Goal: Complete application form: Complete application form

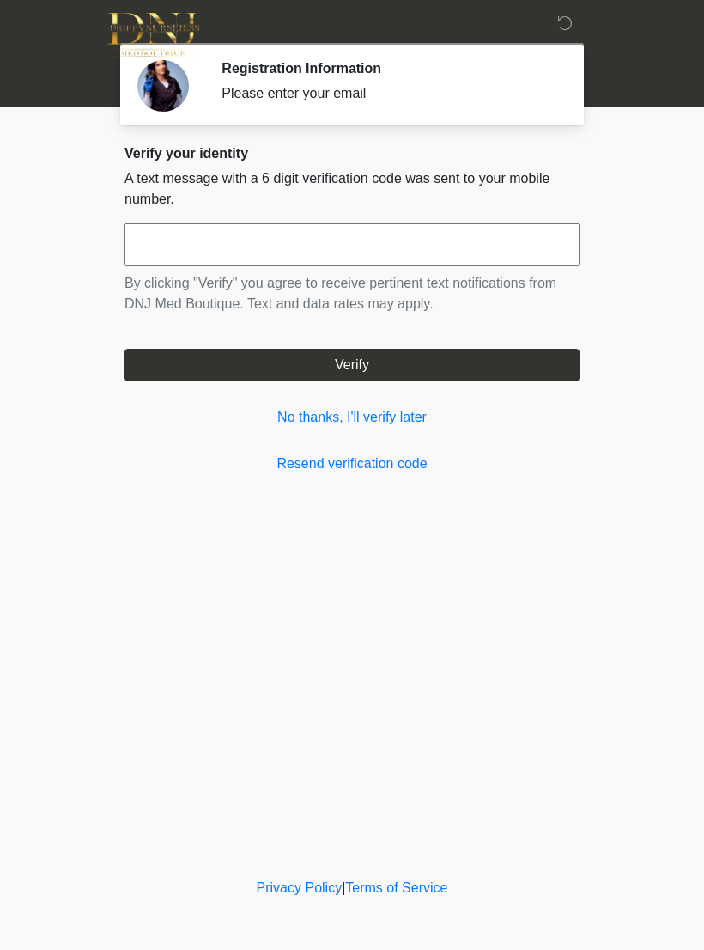
click at [391, 245] on input "text" at bounding box center [352, 244] width 455 height 43
type input "******"
click at [395, 350] on button "Verify" at bounding box center [352, 365] width 455 height 33
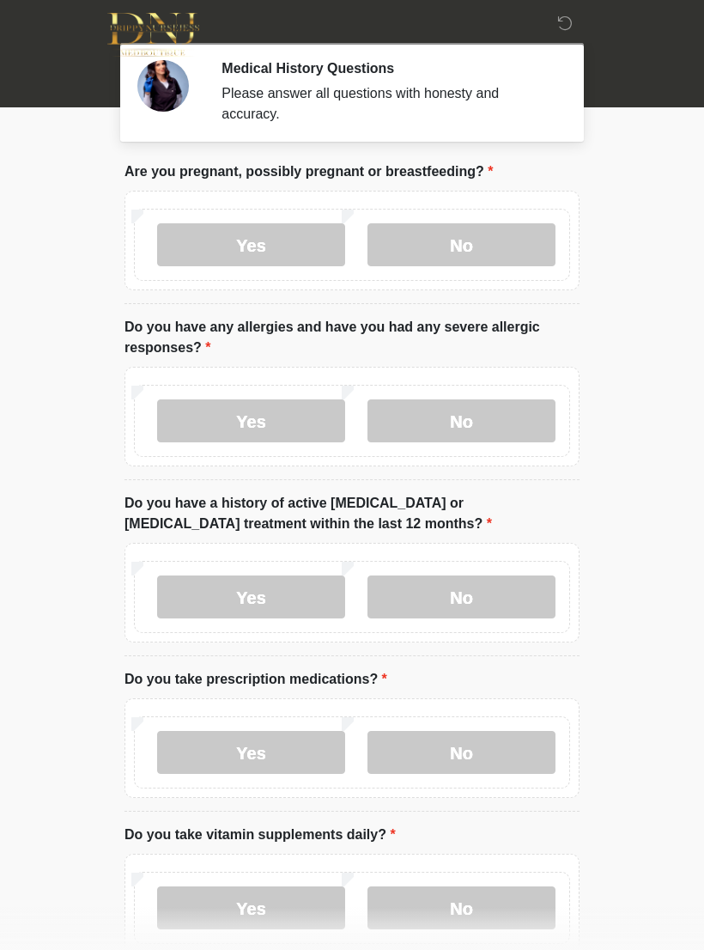
click at [469, 239] on label "No" at bounding box center [461, 244] width 188 height 43
click at [516, 429] on label "No" at bounding box center [461, 420] width 188 height 43
click at [505, 609] on label "No" at bounding box center [461, 596] width 188 height 43
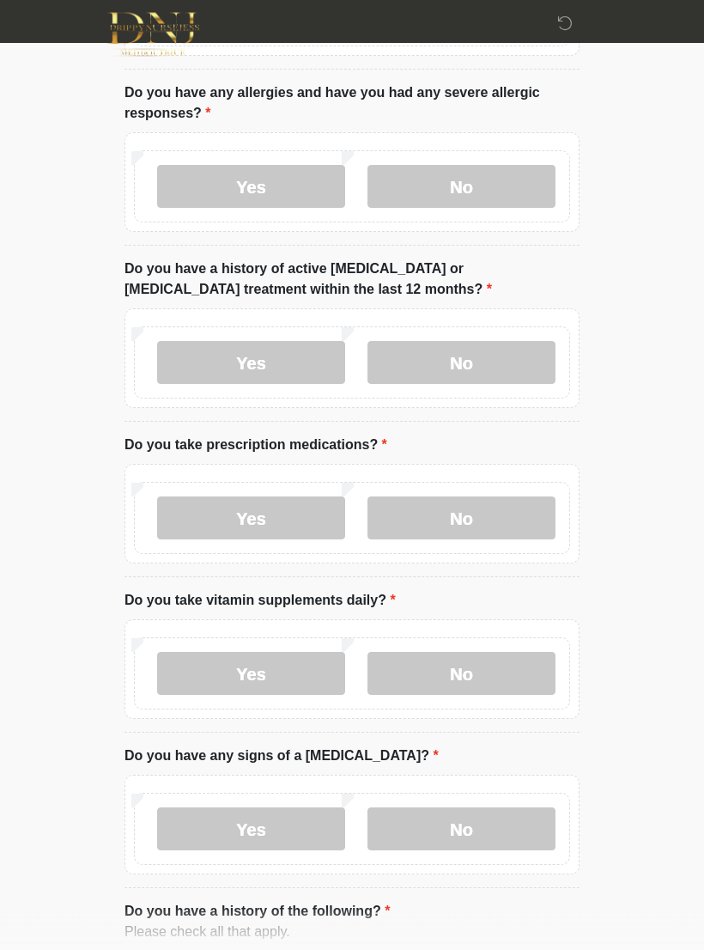
click at [508, 512] on label "No" at bounding box center [461, 518] width 188 height 43
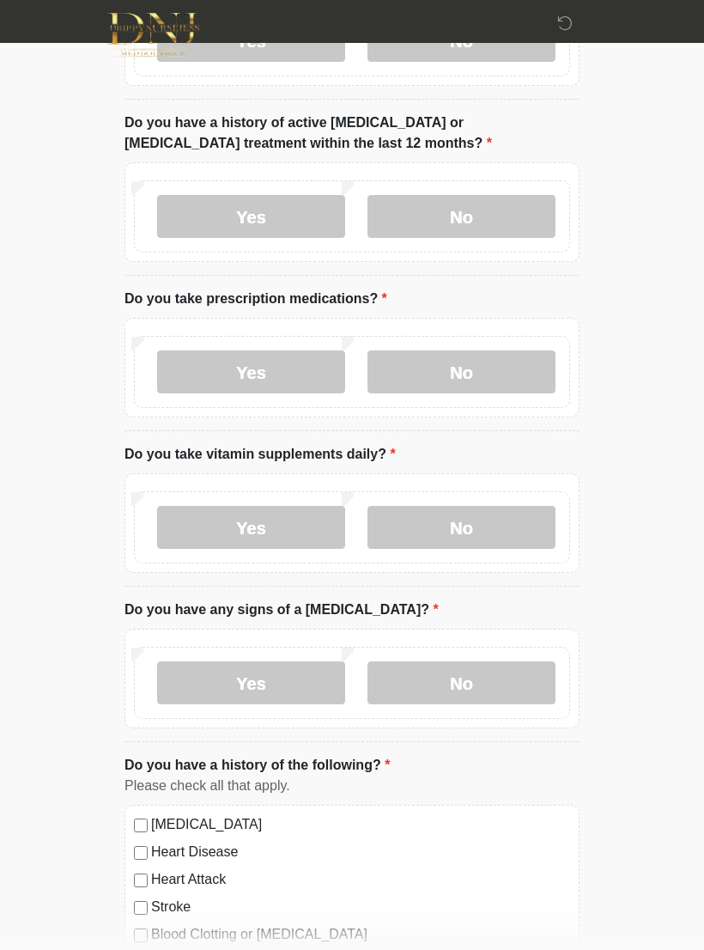
click at [523, 523] on label "No" at bounding box center [461, 527] width 188 height 43
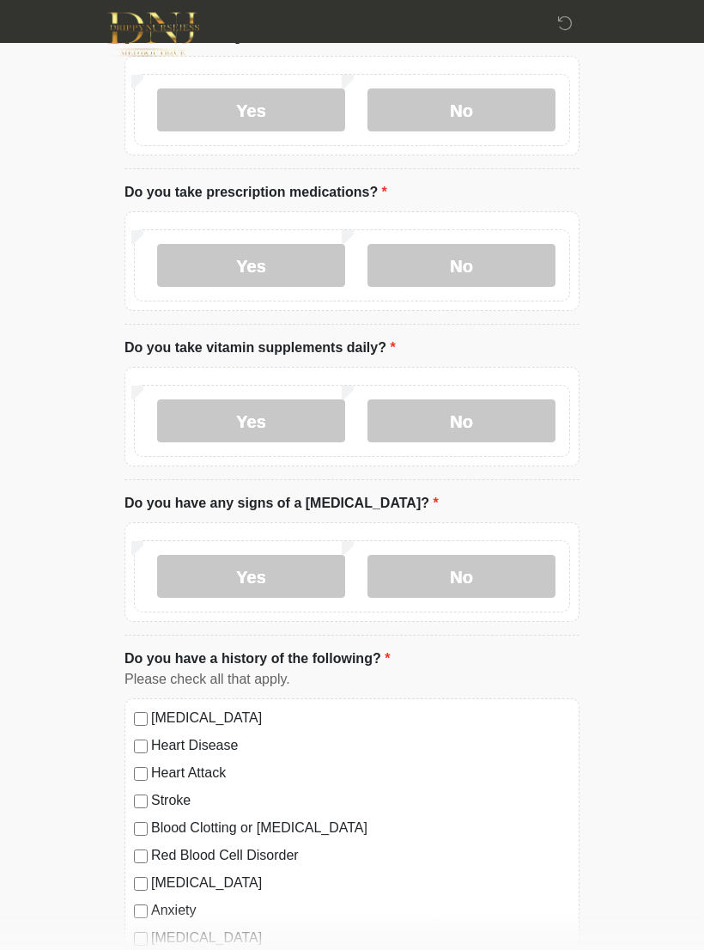
scroll to position [489, 0]
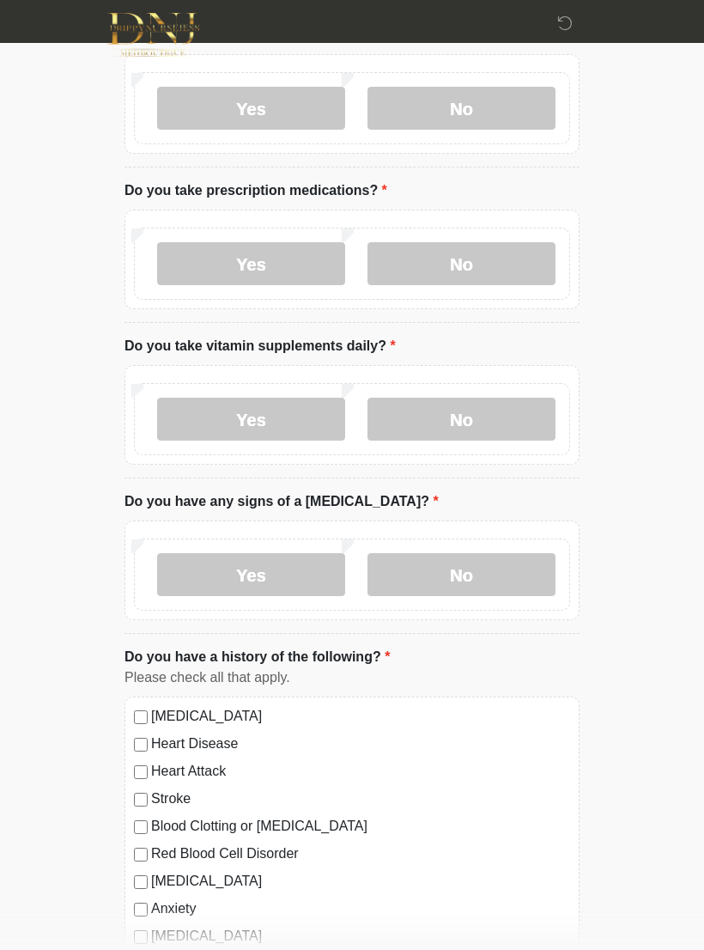
click at [515, 566] on label "No" at bounding box center [461, 574] width 188 height 43
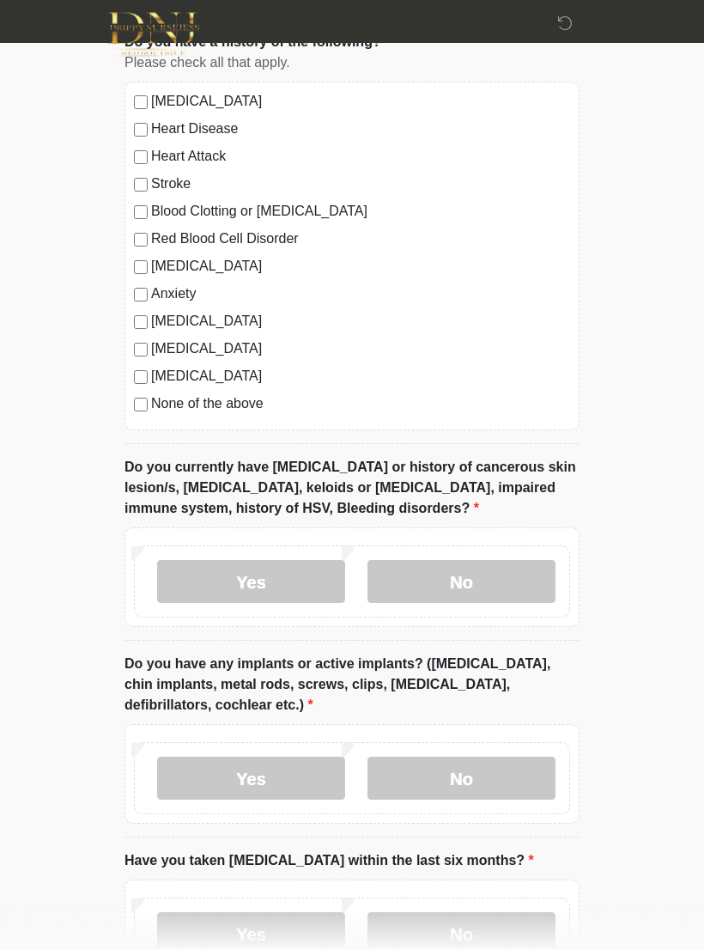
scroll to position [1108, 0]
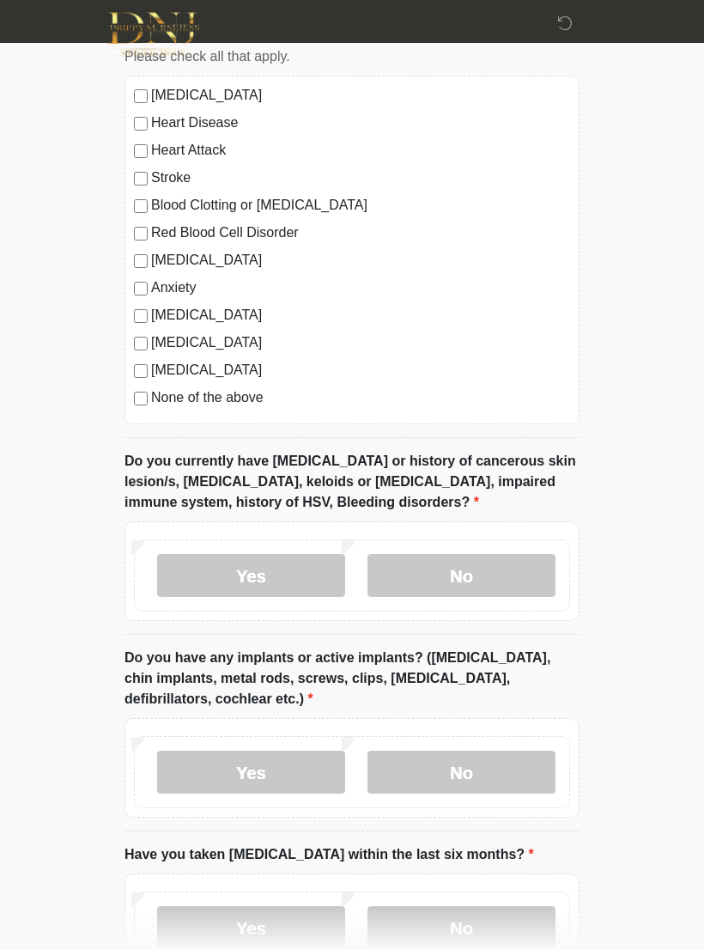
click at [477, 572] on label "No" at bounding box center [461, 576] width 188 height 43
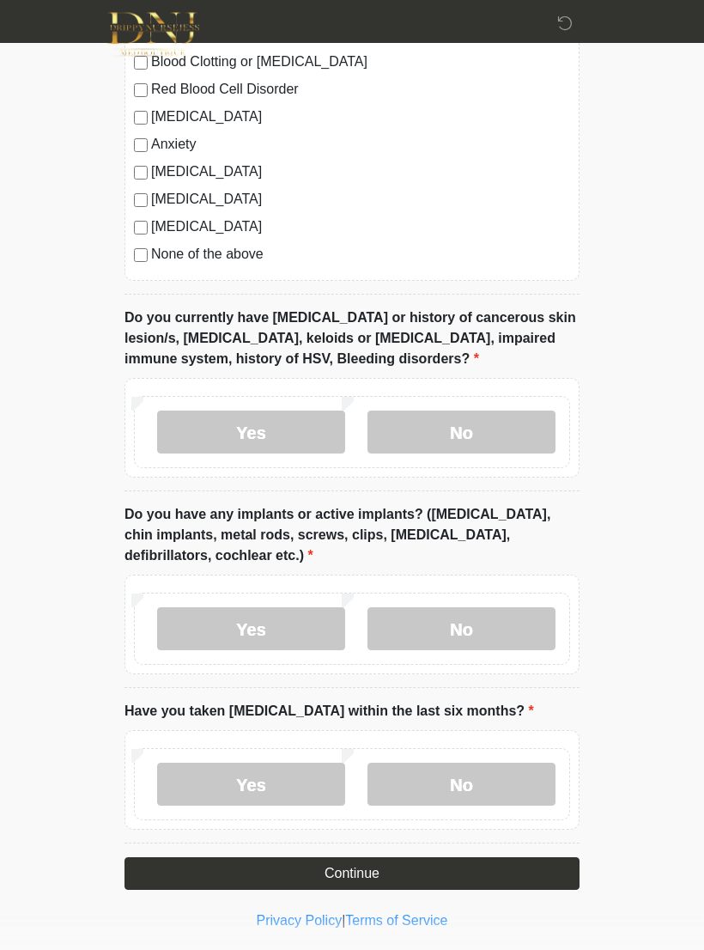
scroll to position [1254, 0]
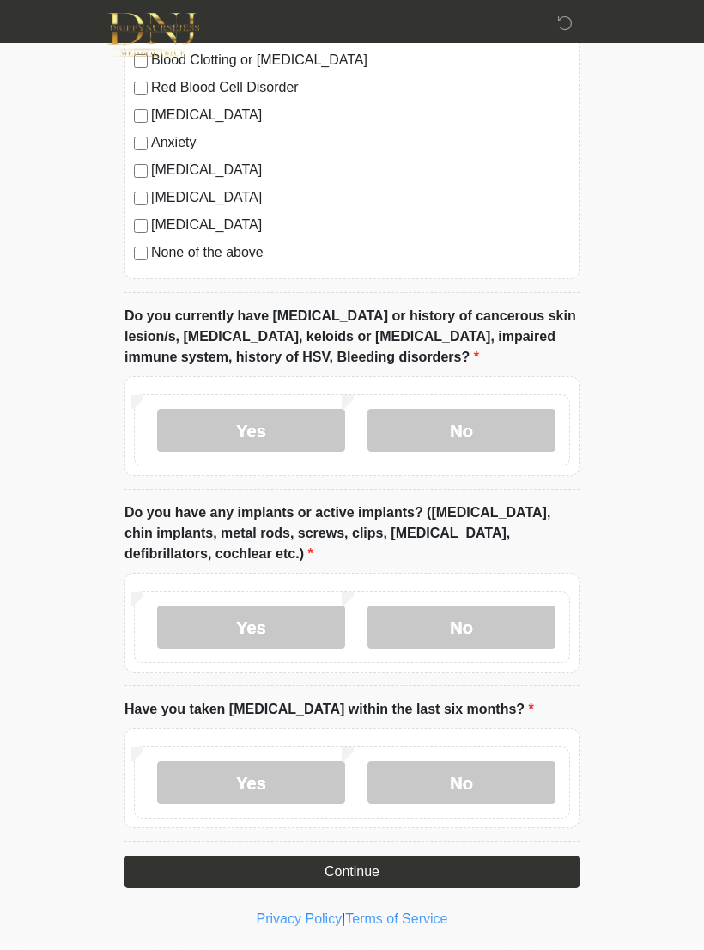
click at [496, 627] on label "No" at bounding box center [461, 626] width 188 height 43
click at [499, 780] on label "No" at bounding box center [461, 782] width 188 height 43
click at [464, 869] on button "Continue" at bounding box center [352, 871] width 455 height 33
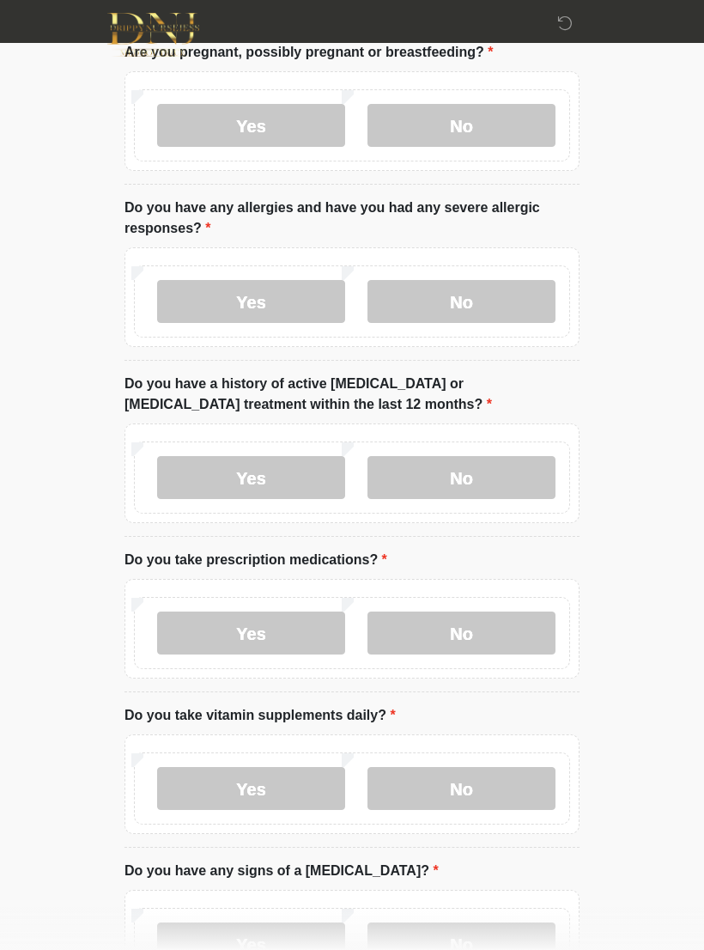
scroll to position [0, 0]
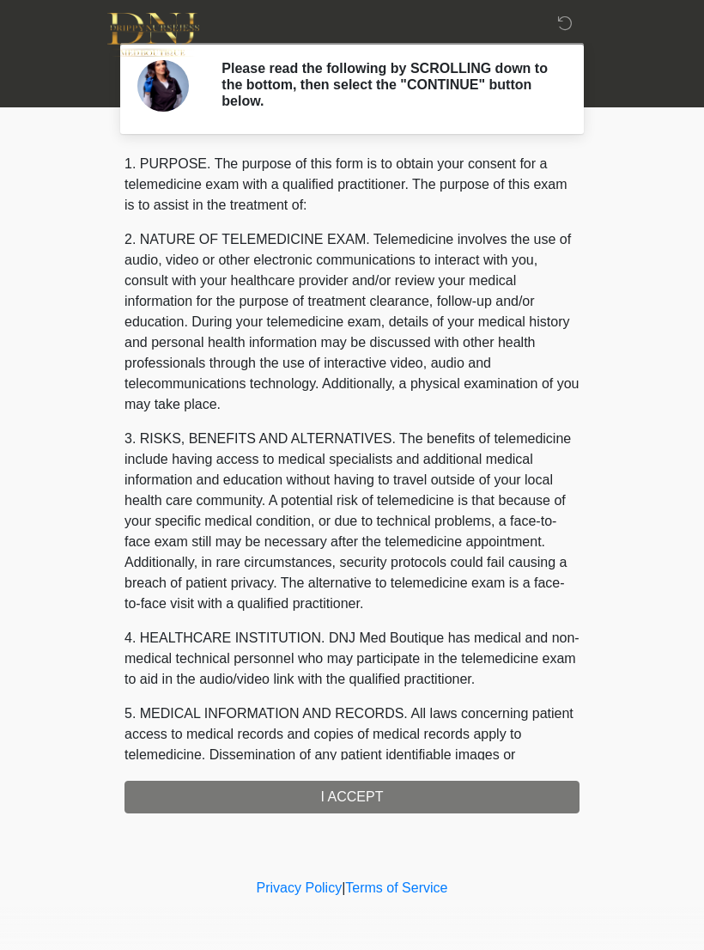
click at [462, 799] on div "1. PURPOSE. The purpose of this form is to obtain your consent for a telemedici…" at bounding box center [352, 483] width 455 height 659
click at [386, 795] on div "1. PURPOSE. The purpose of this form is to obtain your consent for a telemedici…" at bounding box center [352, 483] width 455 height 659
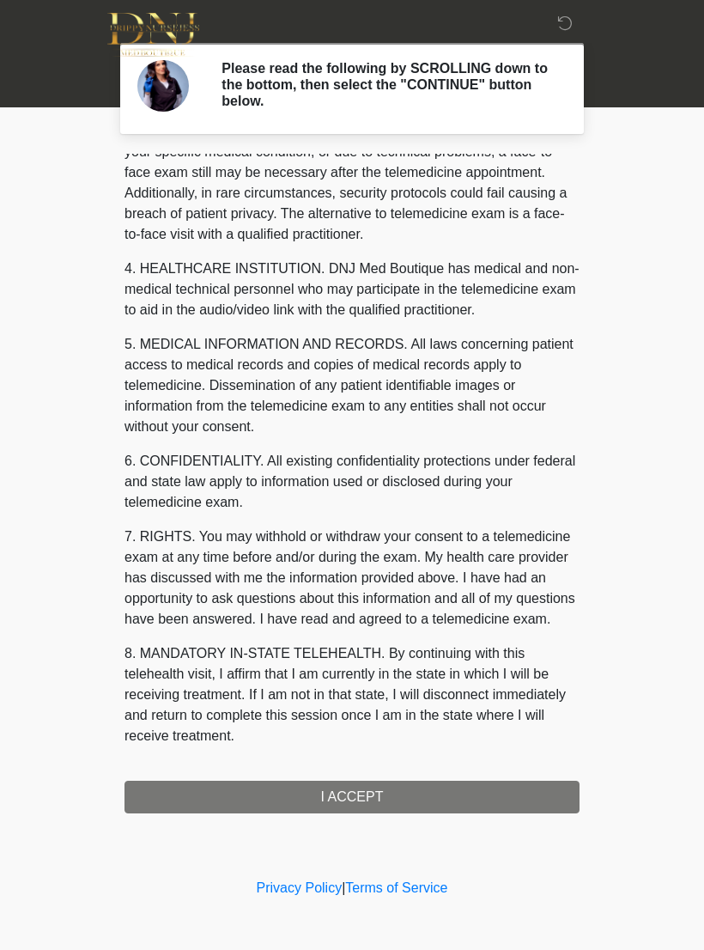
scroll to position [390, 0]
click at [370, 793] on button "I ACCEPT" at bounding box center [352, 796] width 455 height 33
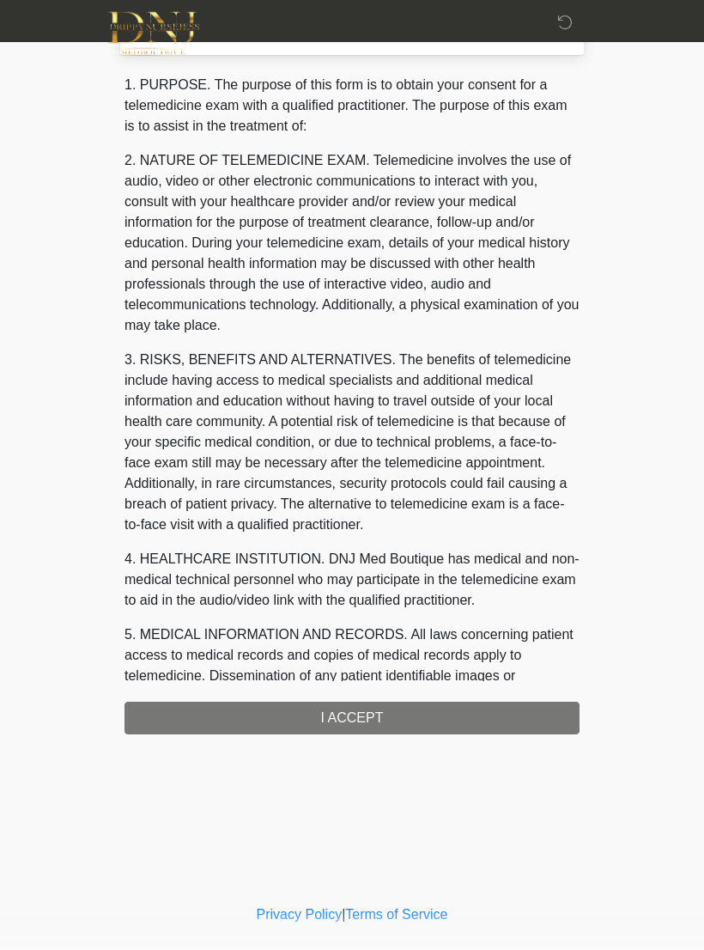
scroll to position [0, 0]
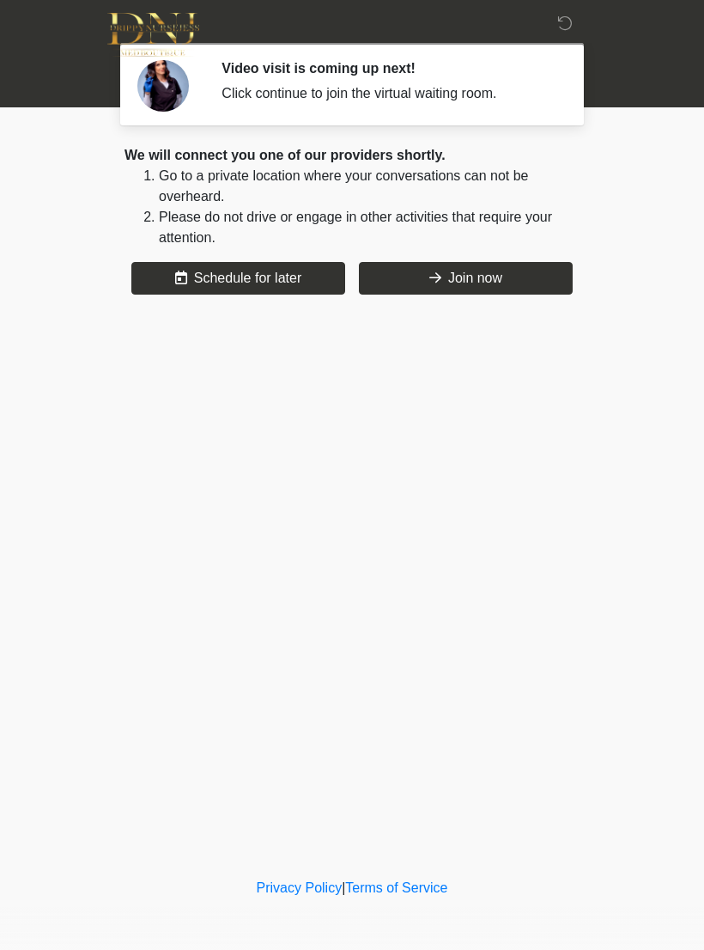
click at [513, 283] on button "Join now" at bounding box center [466, 278] width 214 height 33
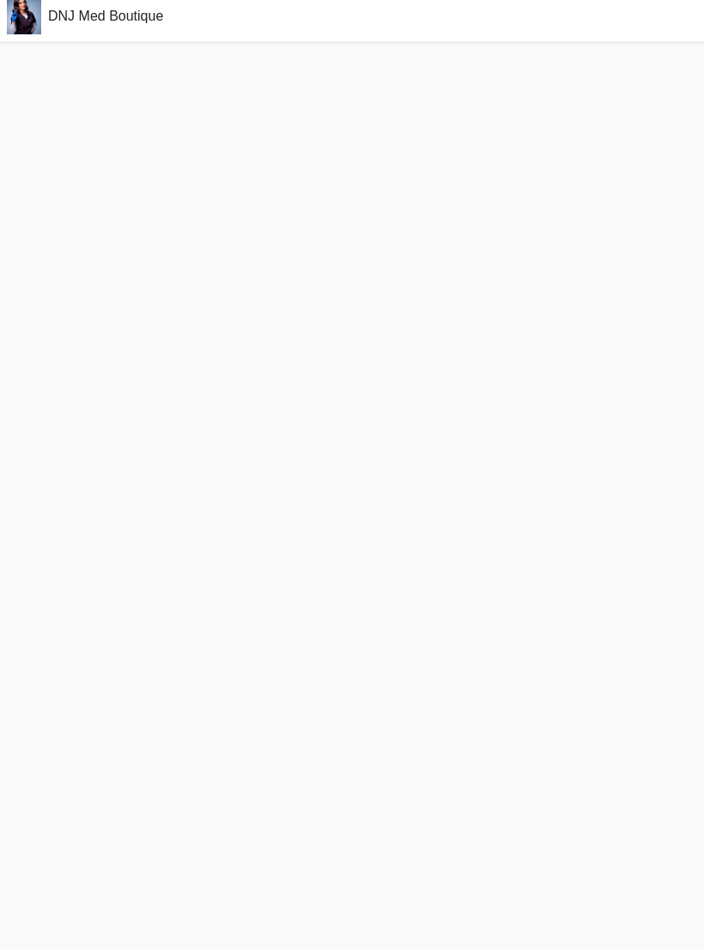
scroll to position [27, 0]
